Goal: Task Accomplishment & Management: Complete application form

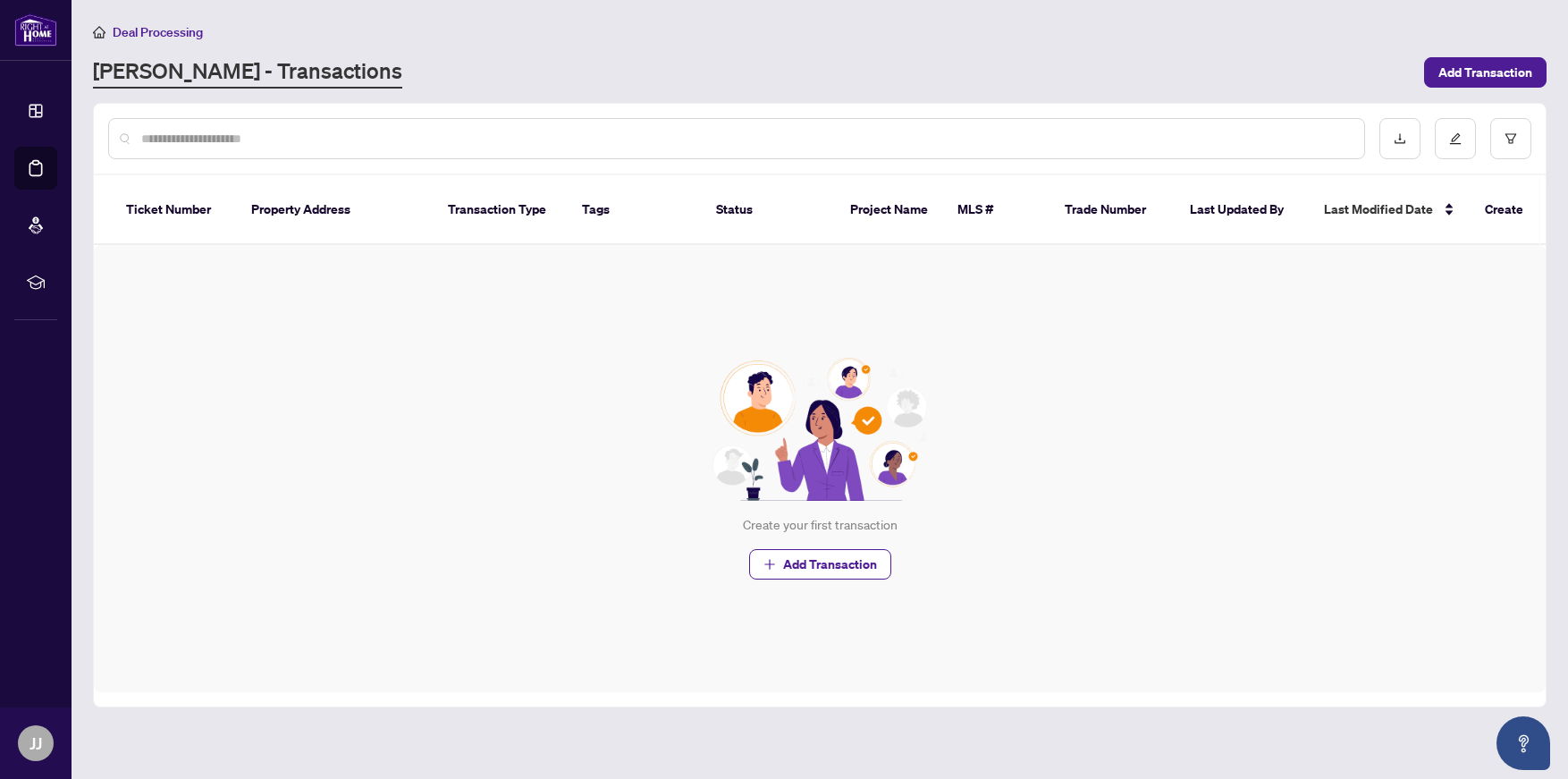
click at [313, 136] on input "text" at bounding box center [745, 138] width 1208 height 20
type input "**********"
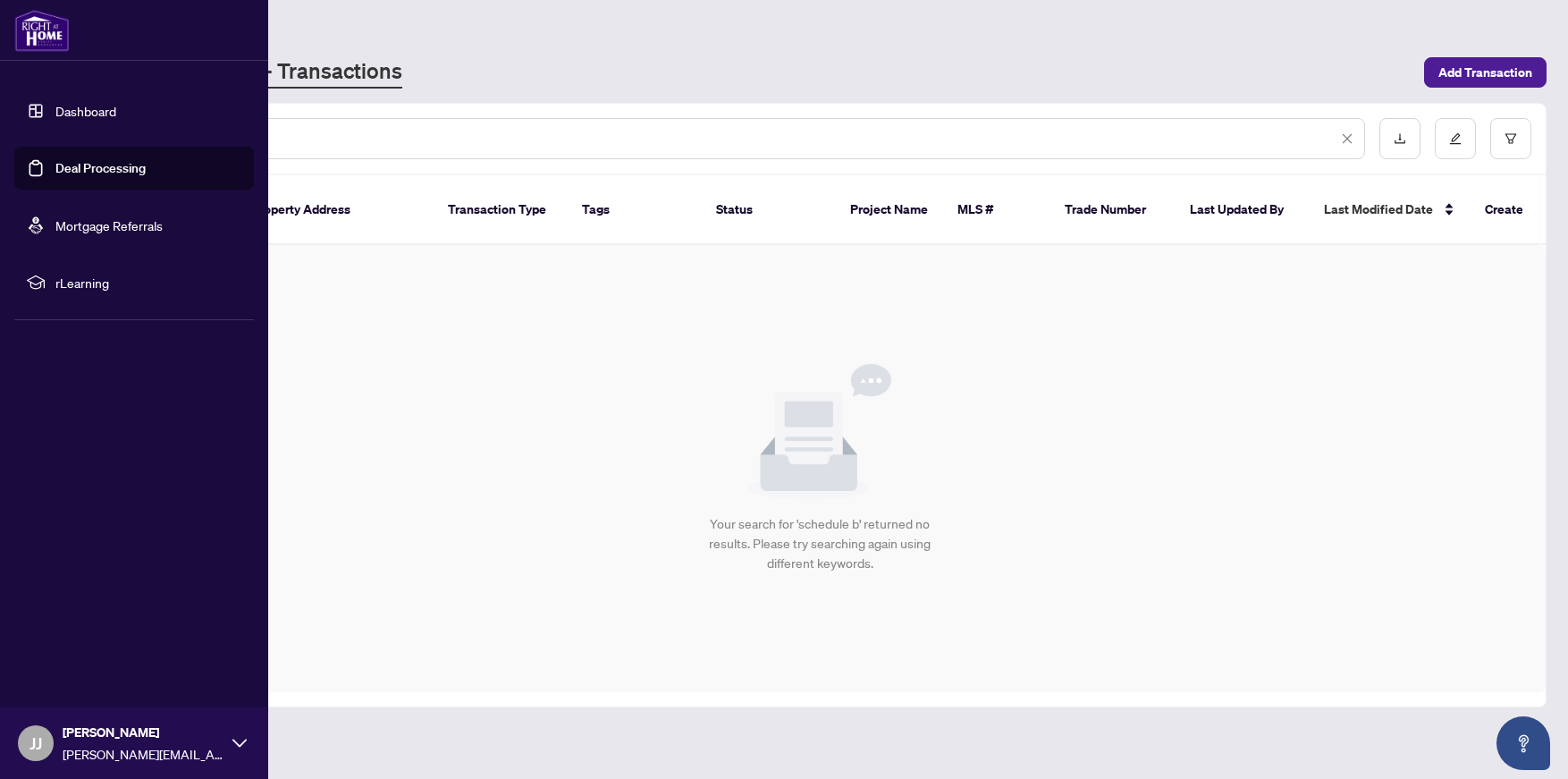
click at [56, 167] on link "Deal Processing" at bounding box center [100, 168] width 90 height 16
click at [136, 170] on link "Deal Processing" at bounding box center [100, 168] width 90 height 16
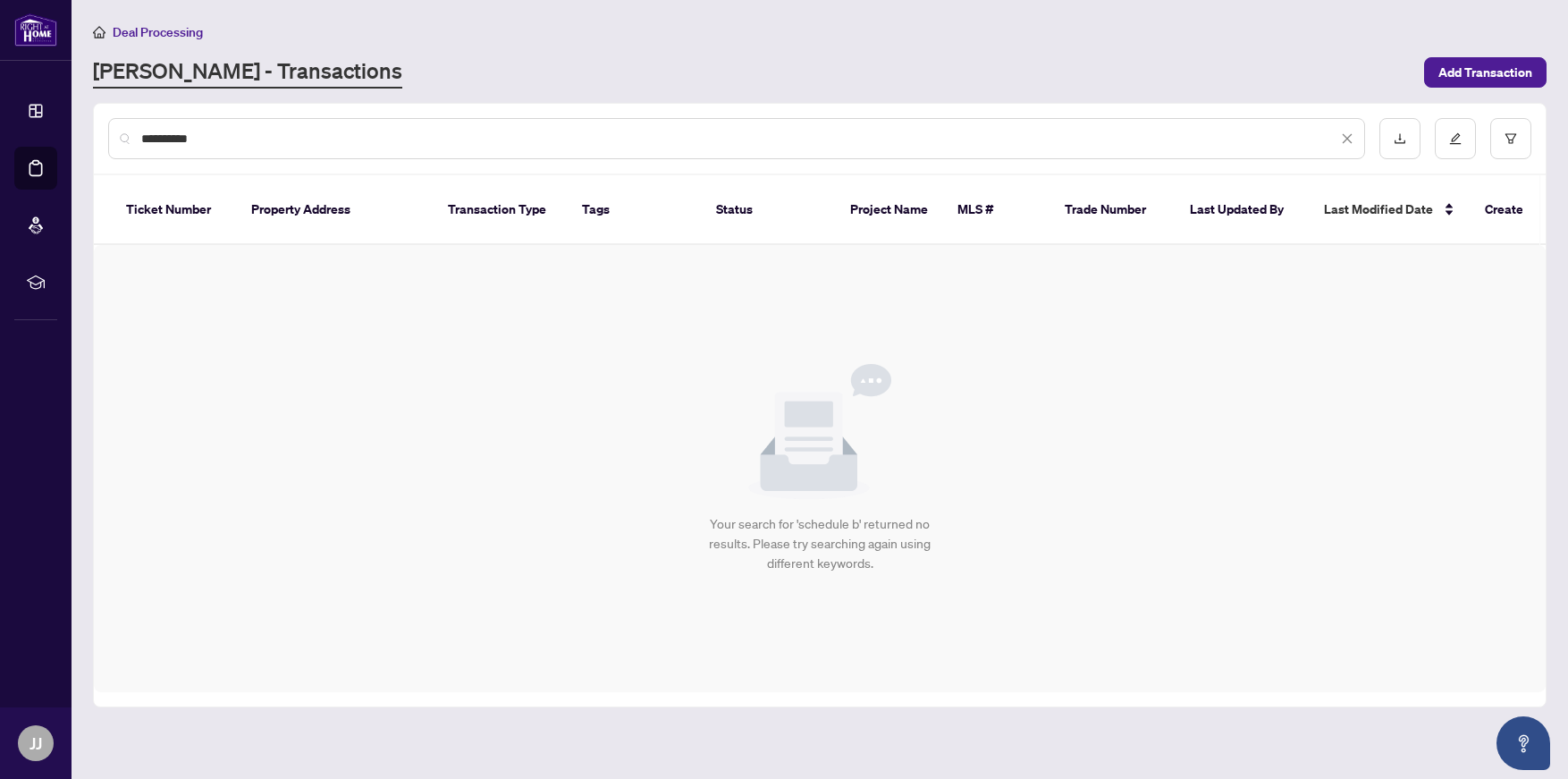
click at [388, 128] on input "**********" at bounding box center [739, 138] width 1196 height 20
click at [1456, 73] on span "Add Transaction" at bounding box center [1485, 72] width 94 height 29
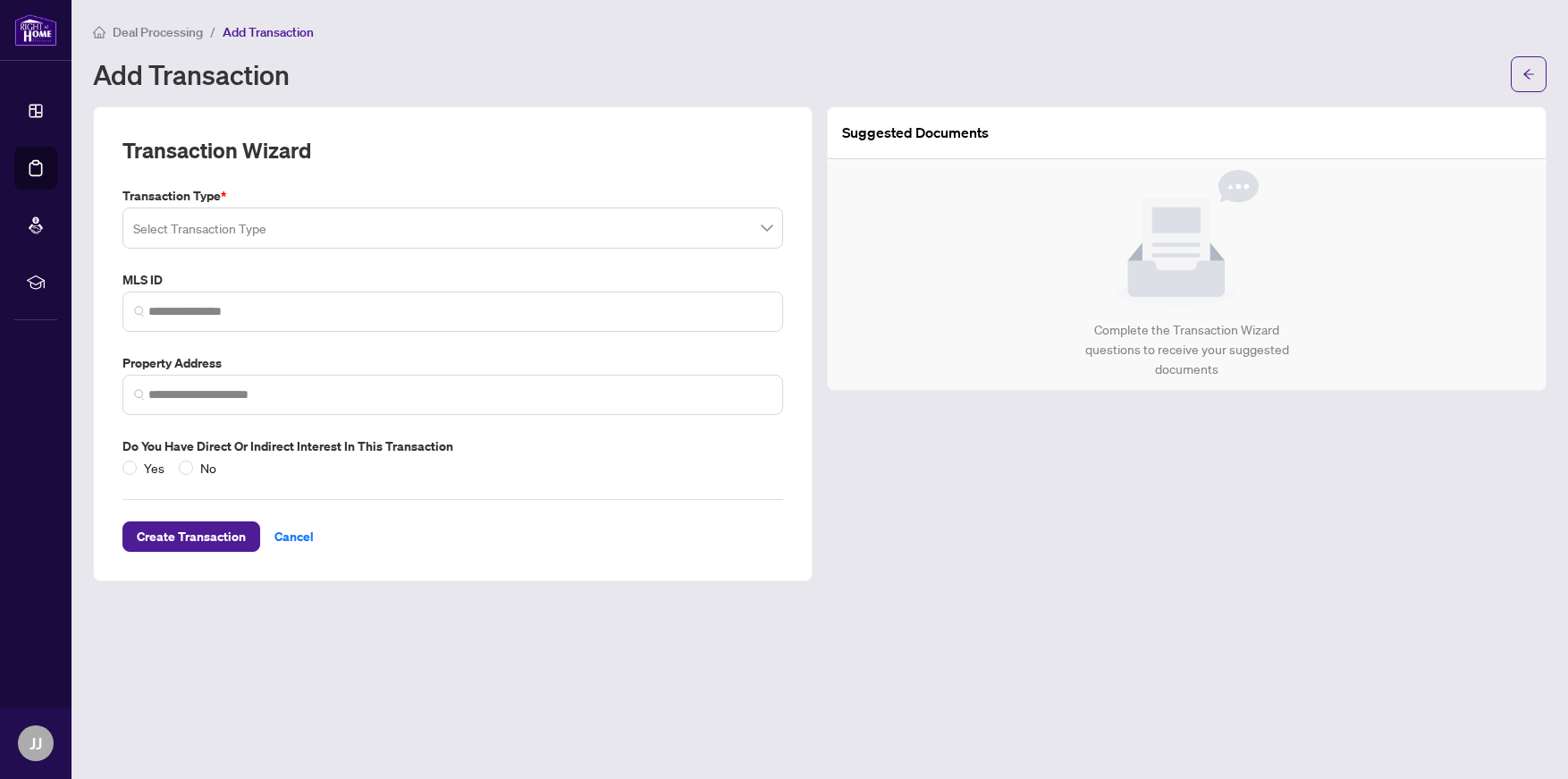
click at [509, 252] on div "Transaction Type * Select Transaction Type MLS ID Property Address Do you have …" at bounding box center [453, 331] width 675 height 292
click at [517, 245] on input "search" at bounding box center [444, 231] width 623 height 39
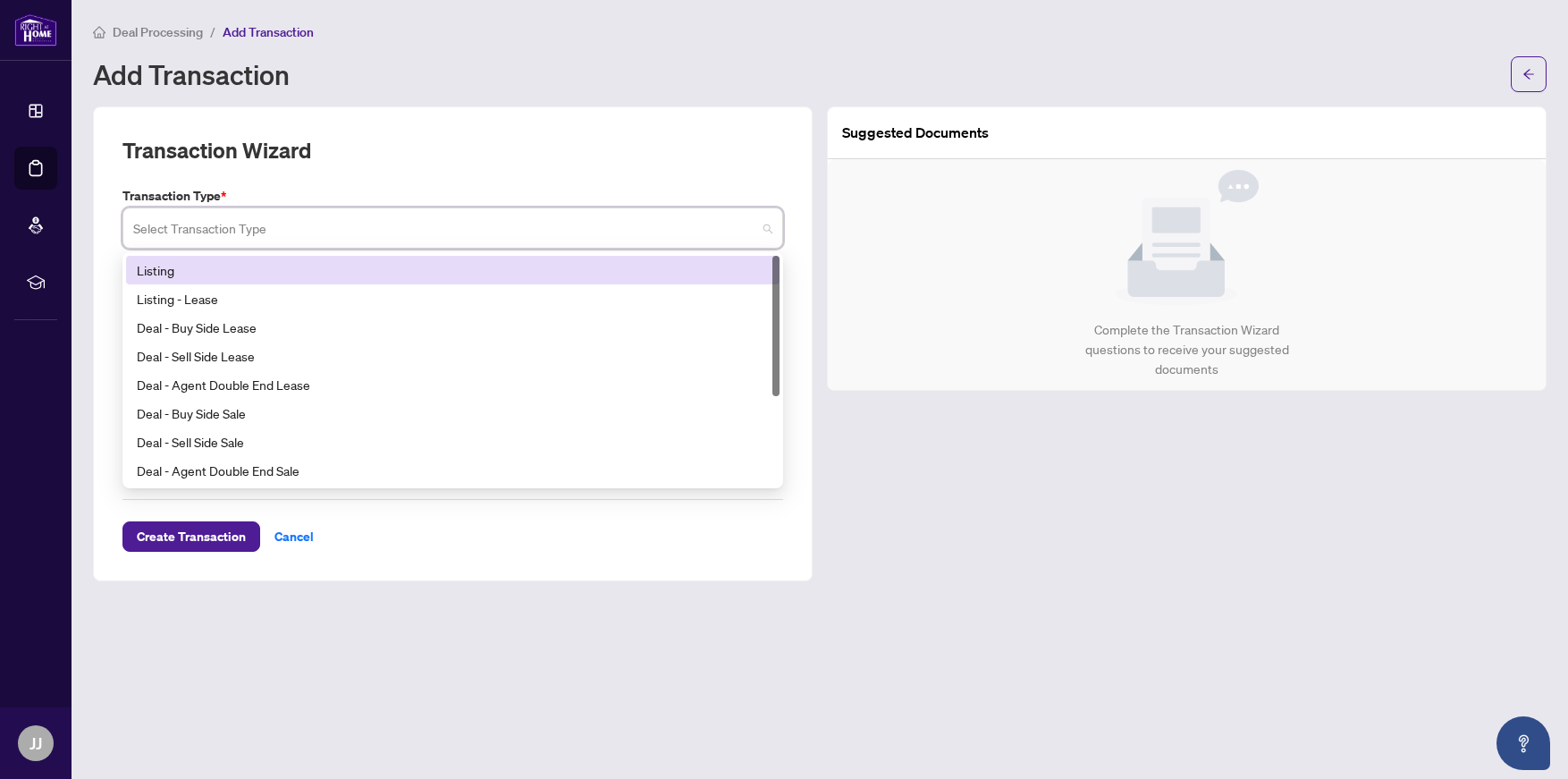
click at [508, 270] on div "Listing" at bounding box center [453, 269] width 632 height 20
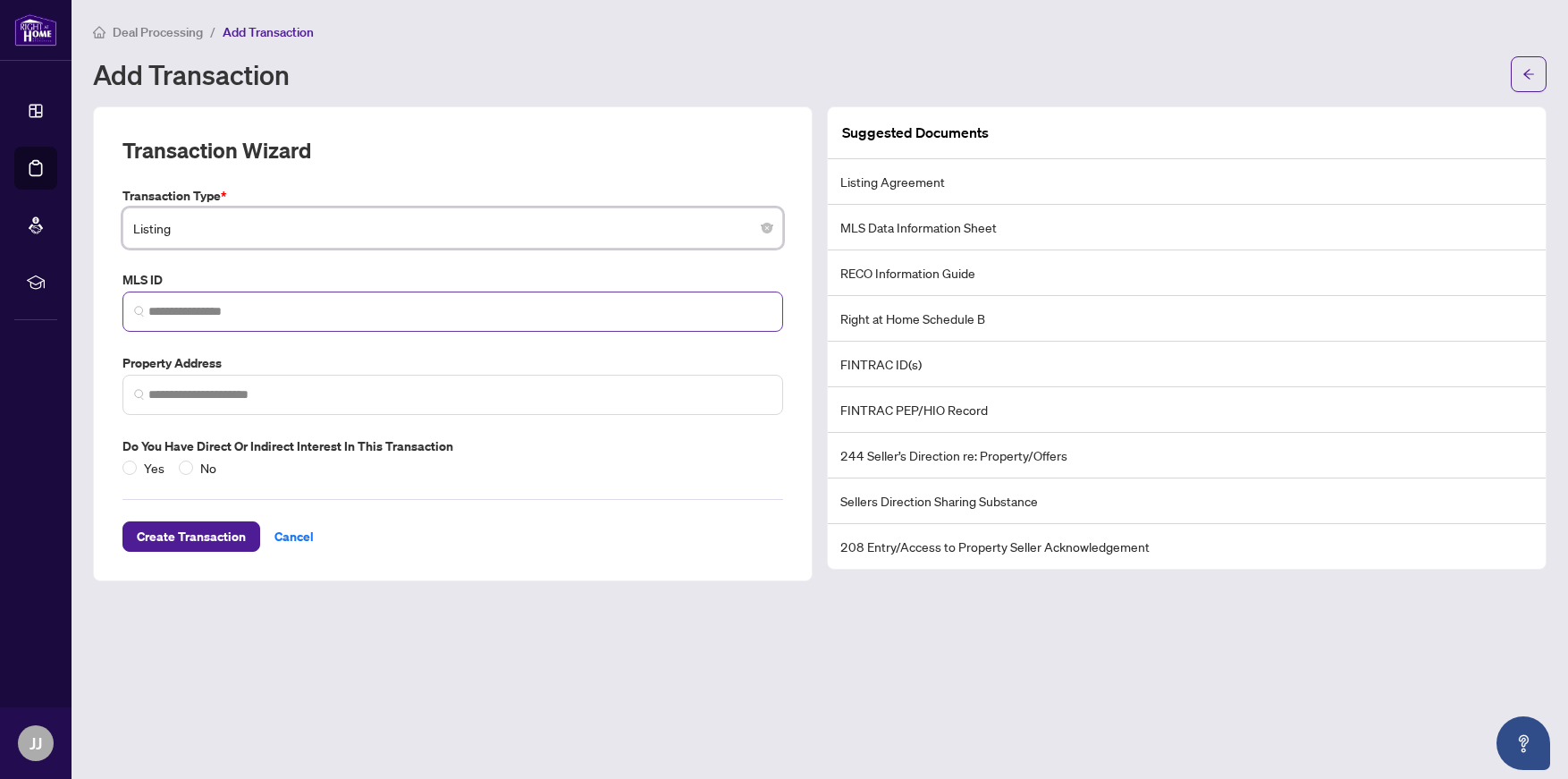
click at [438, 328] on span at bounding box center [453, 311] width 661 height 40
click at [886, 313] on li "Right at Home Schedule B" at bounding box center [1187, 319] width 718 height 46
drag, startPoint x: 996, startPoint y: 318, endPoint x: 839, endPoint y: 320, distance: 157.0
click at [839, 320] on li "Right at Home Schedule B" at bounding box center [1187, 319] width 718 height 46
copy li "Right at Home Schedule B"
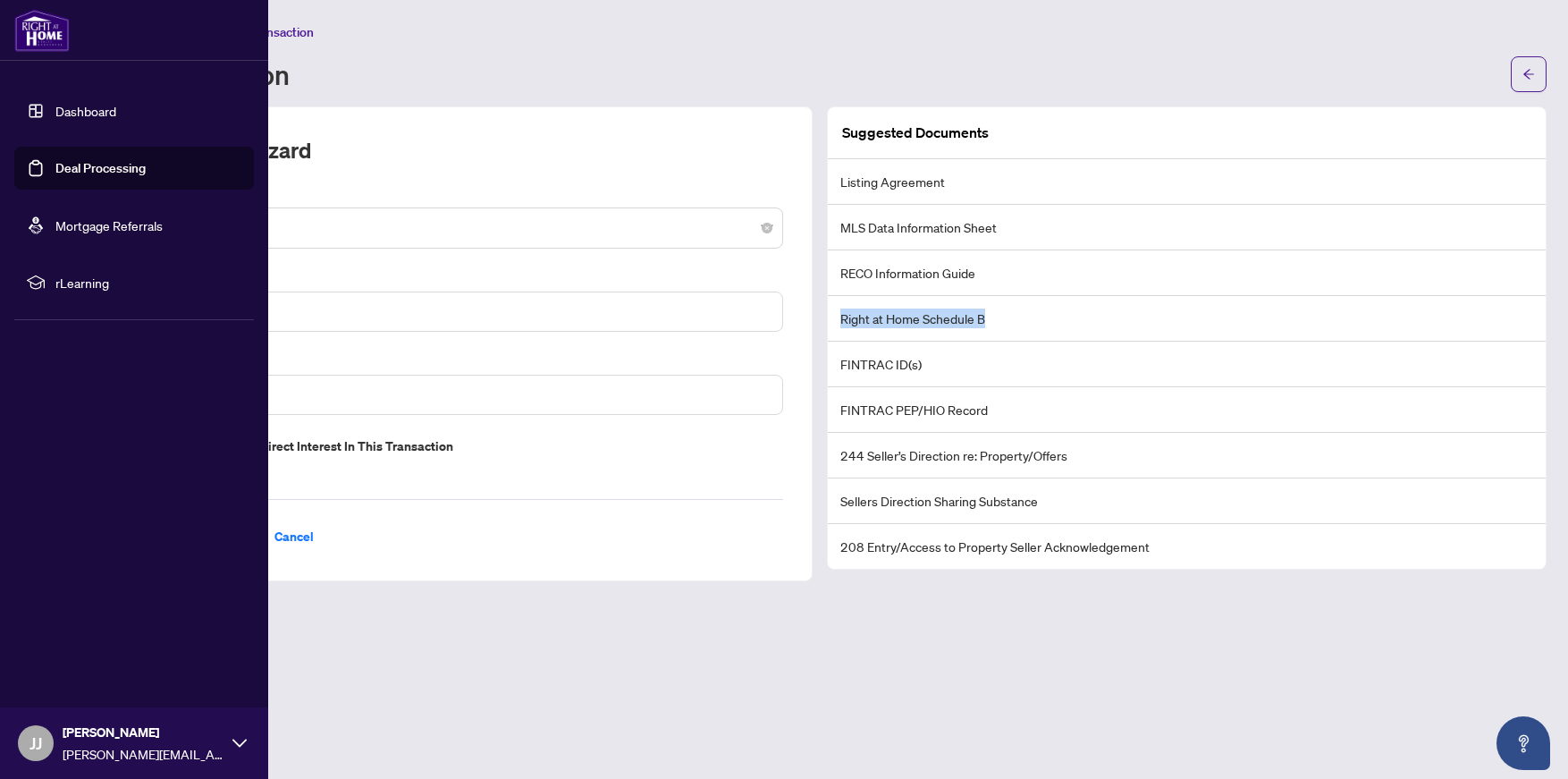
click at [69, 109] on link "Dashboard" at bounding box center [85, 111] width 61 height 16
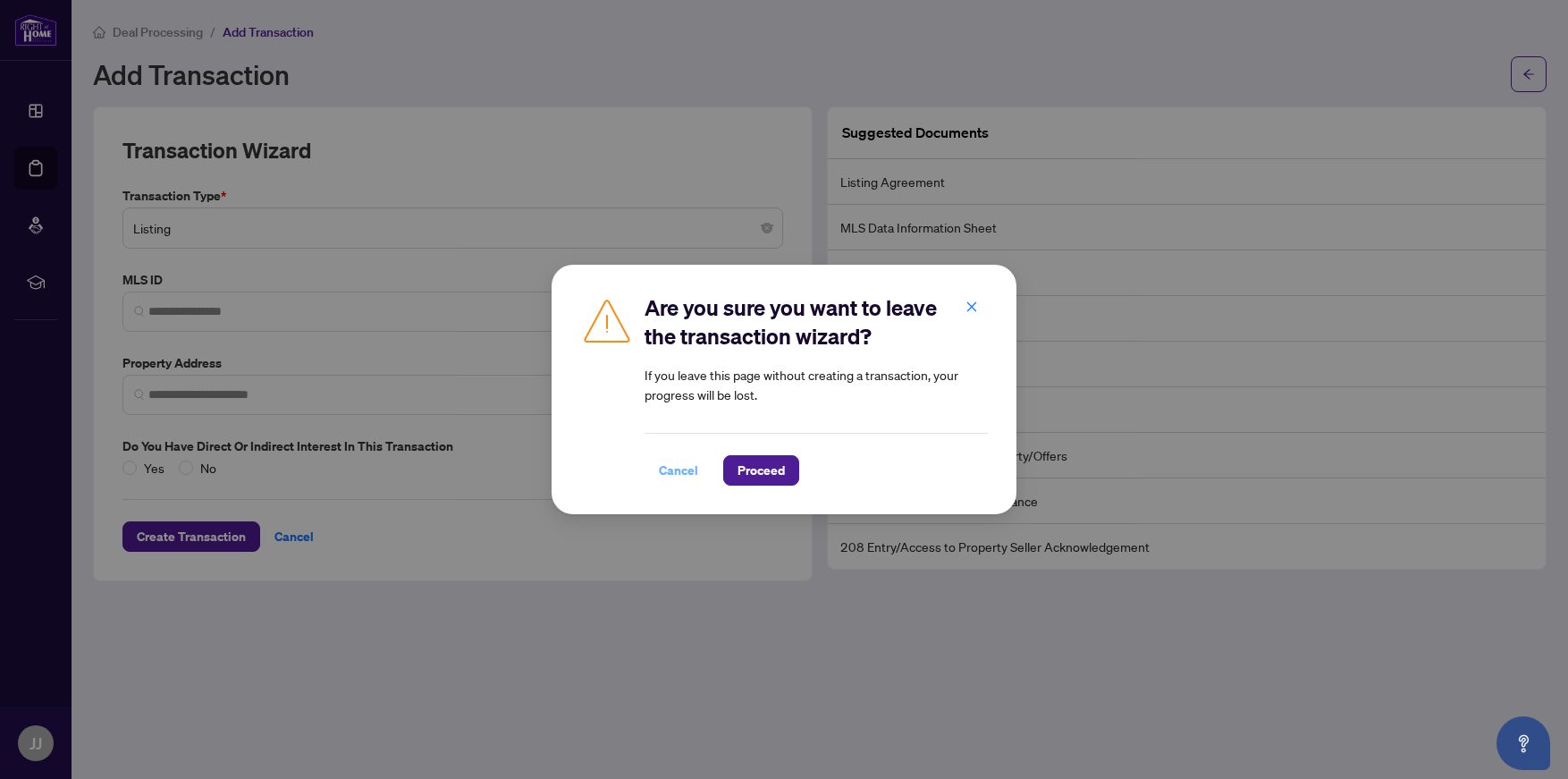
click at [692, 472] on span "Cancel" at bounding box center [679, 470] width 39 height 29
